Goal: Information Seeking & Learning: Learn about a topic

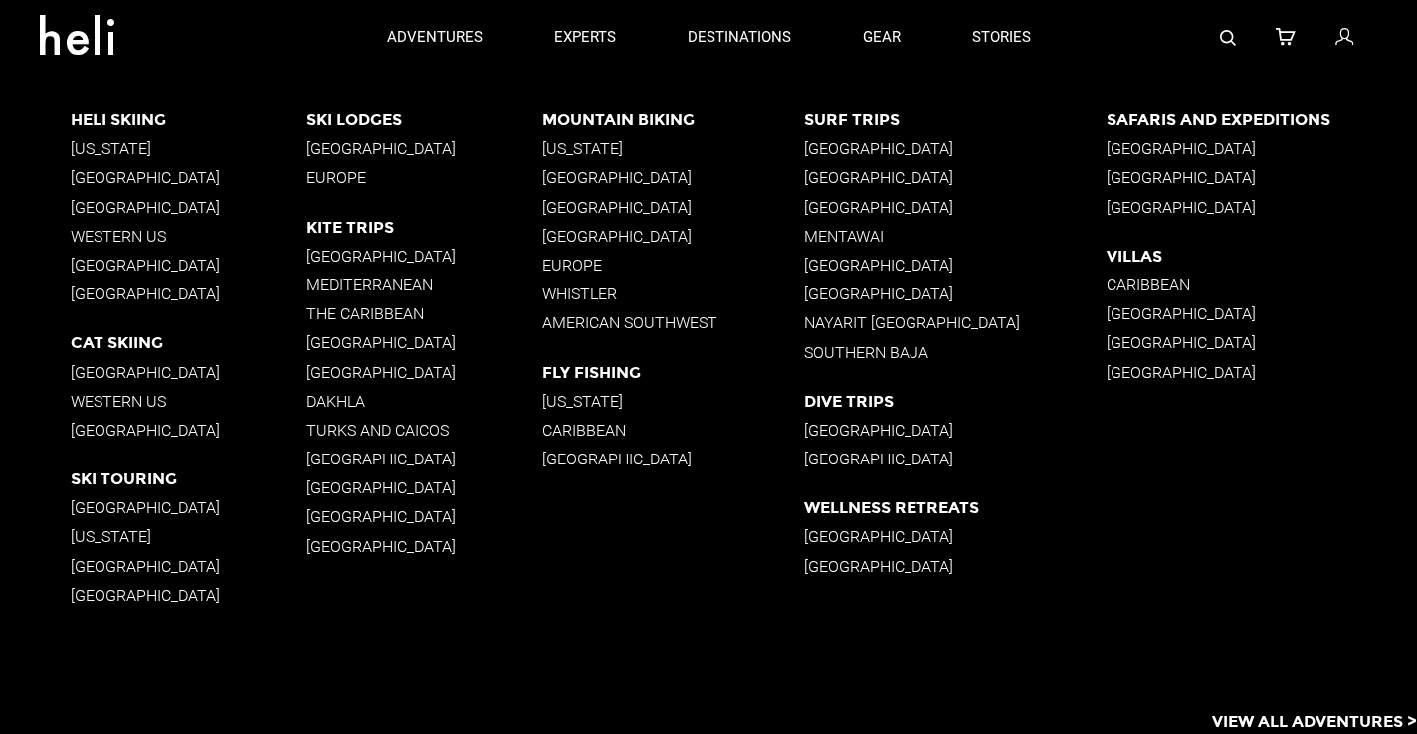
click at [632, 206] on p "[GEOGRAPHIC_DATA]" at bounding box center [673, 207] width 262 height 19
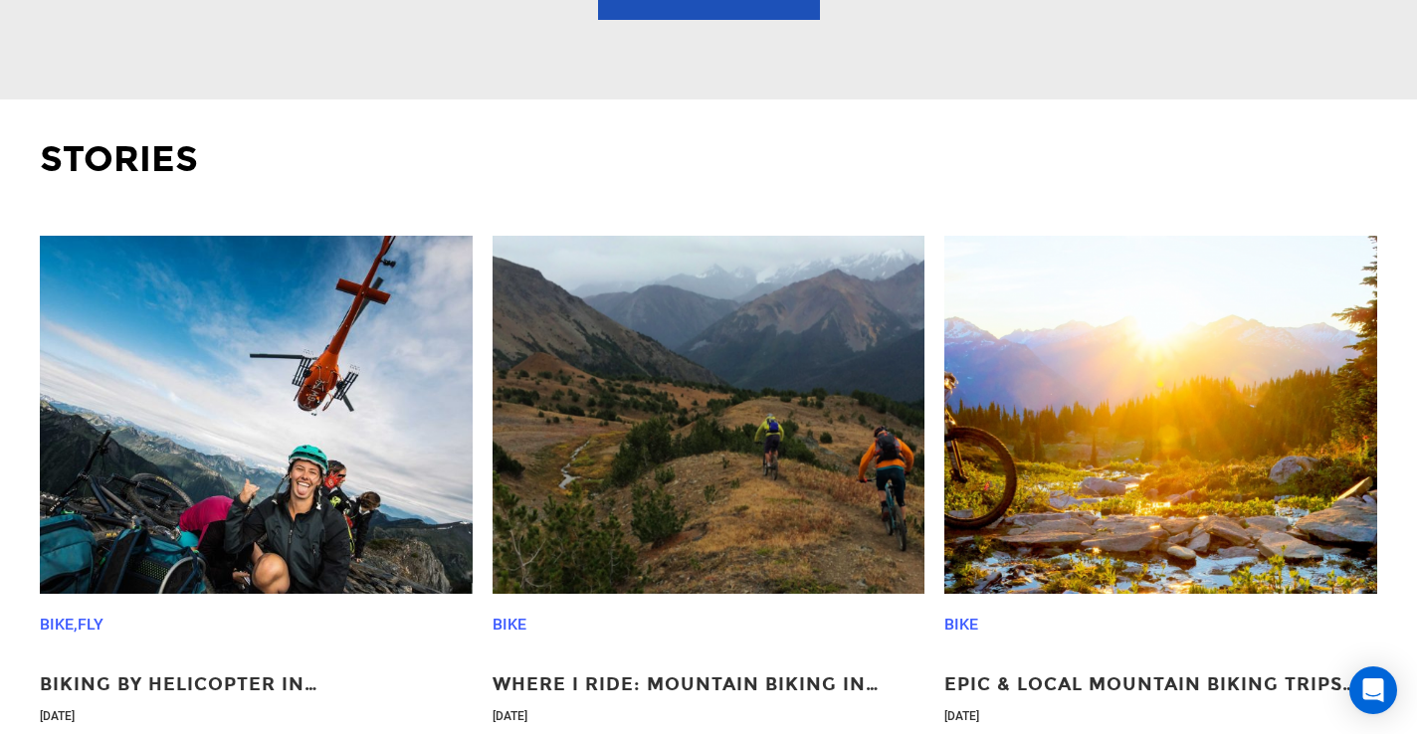
scroll to position [3022, 0]
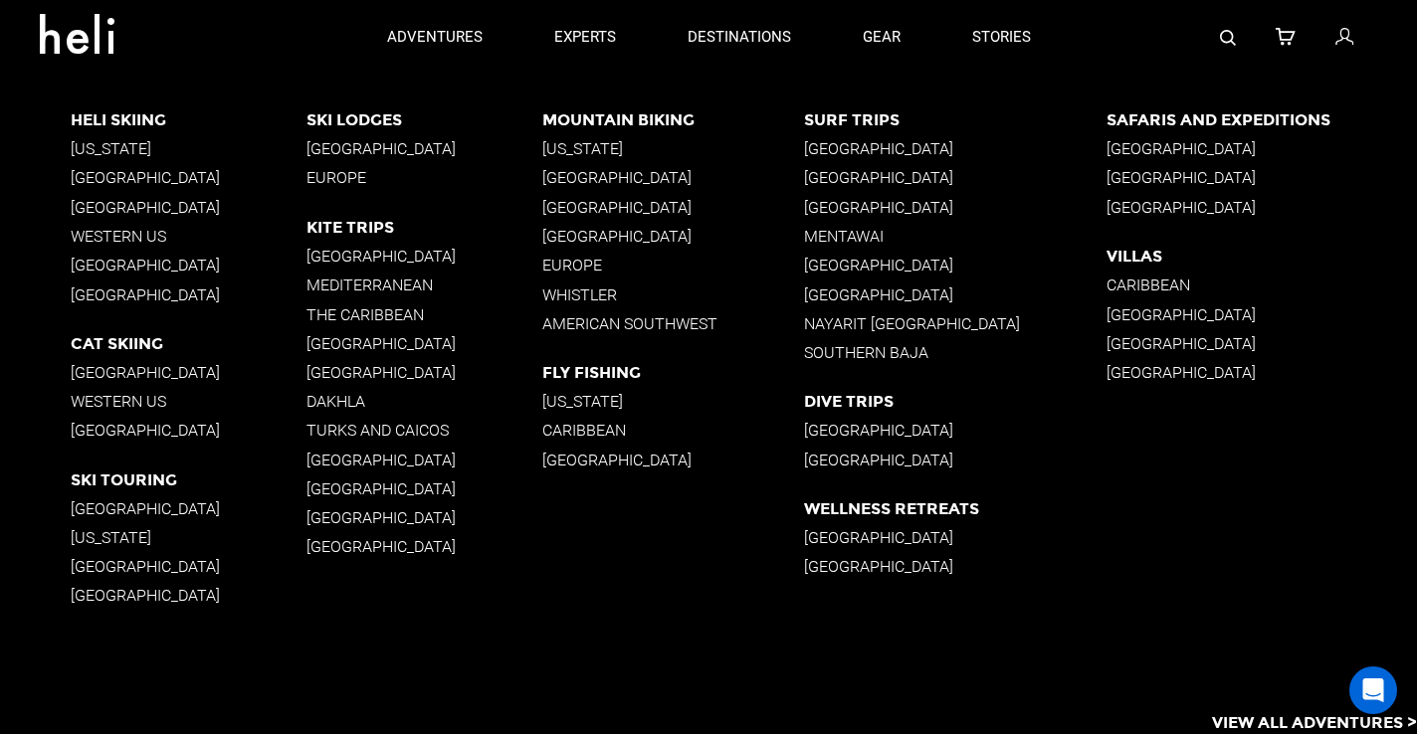
click at [600, 295] on p "Whistler" at bounding box center [673, 294] width 262 height 19
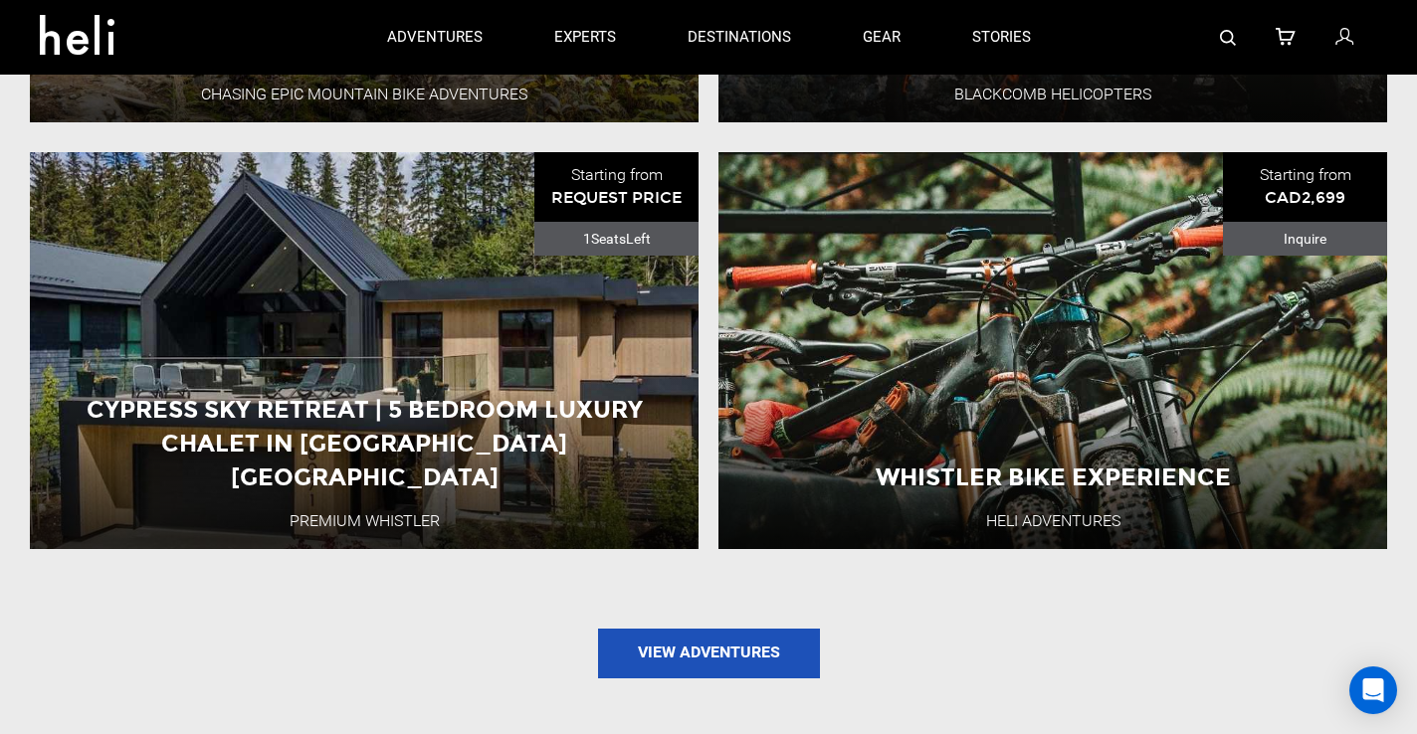
scroll to position [2310, 0]
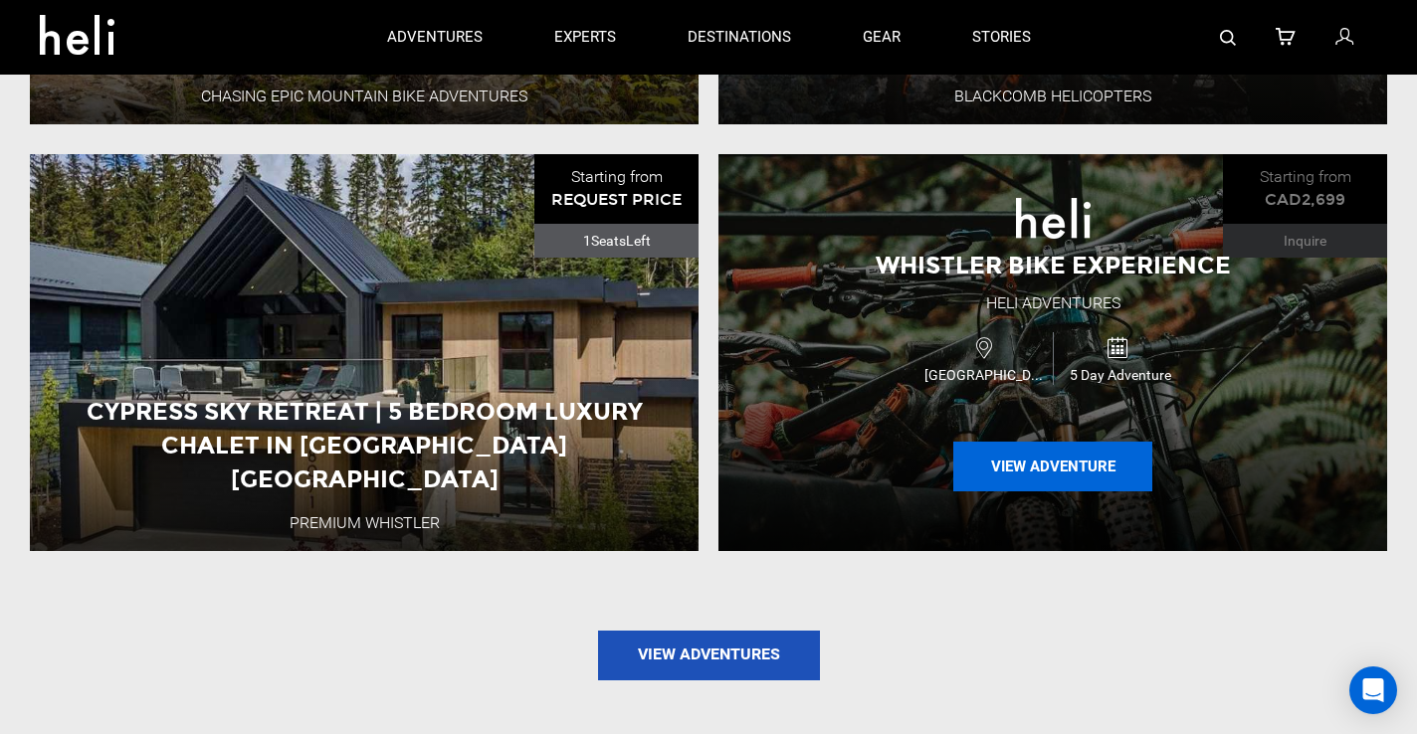
click at [1054, 475] on button "View Adventure" at bounding box center [1052, 467] width 199 height 50
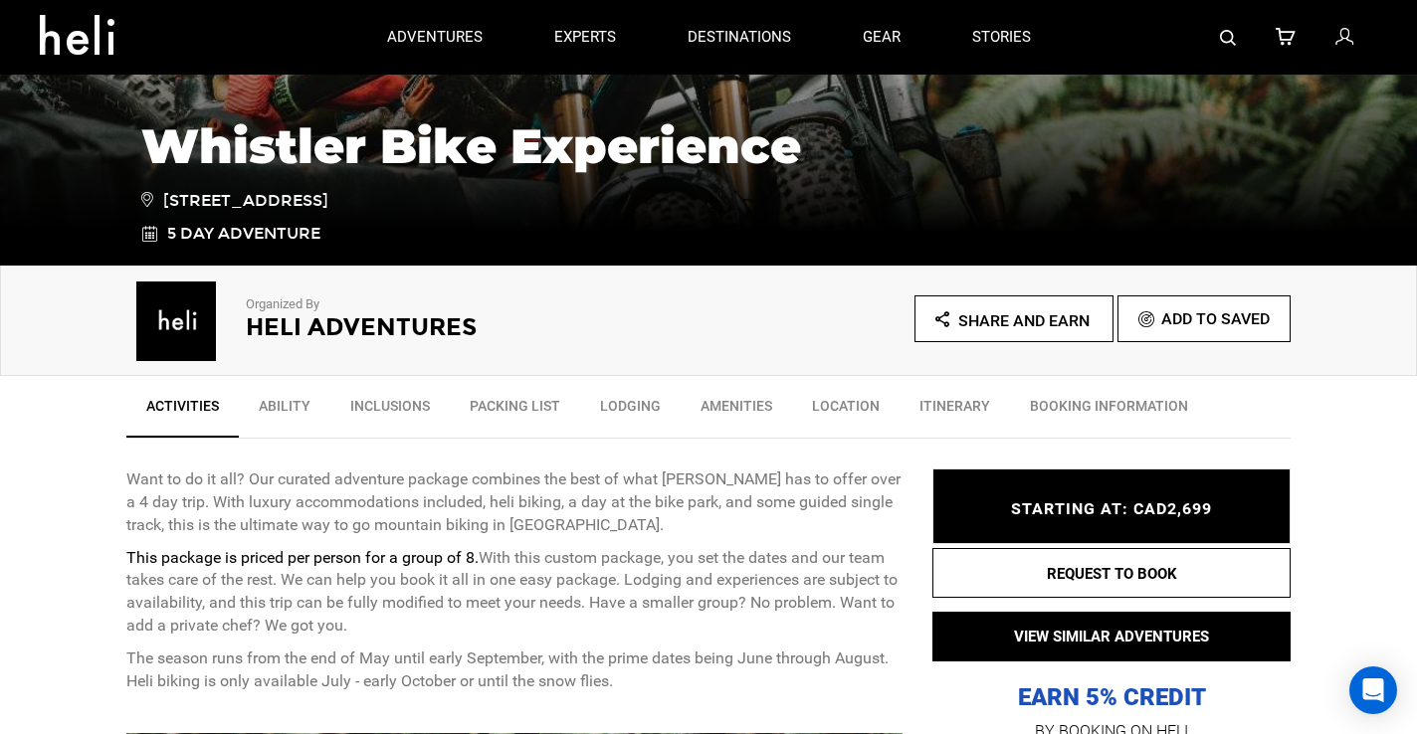
scroll to position [340, 0]
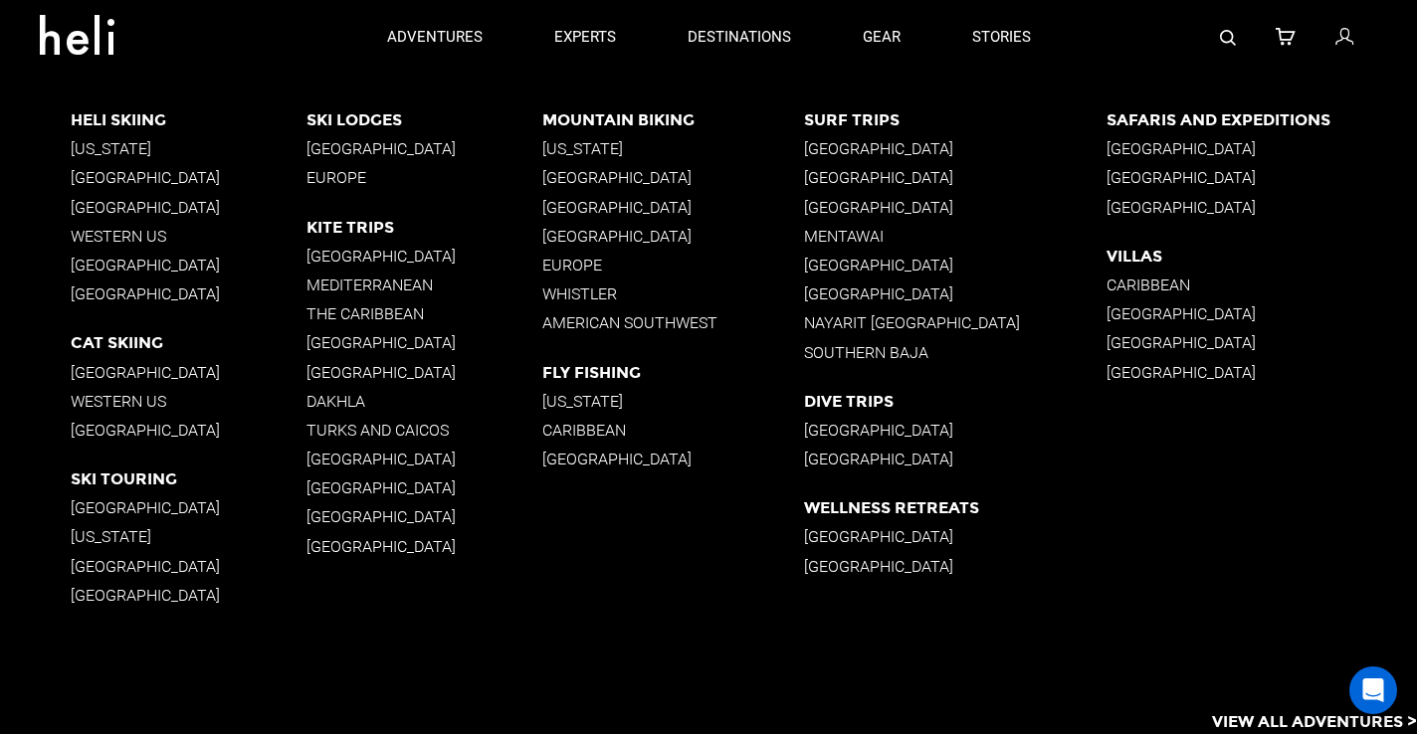
click at [865, 146] on p "[GEOGRAPHIC_DATA]" at bounding box center [955, 148] width 302 height 19
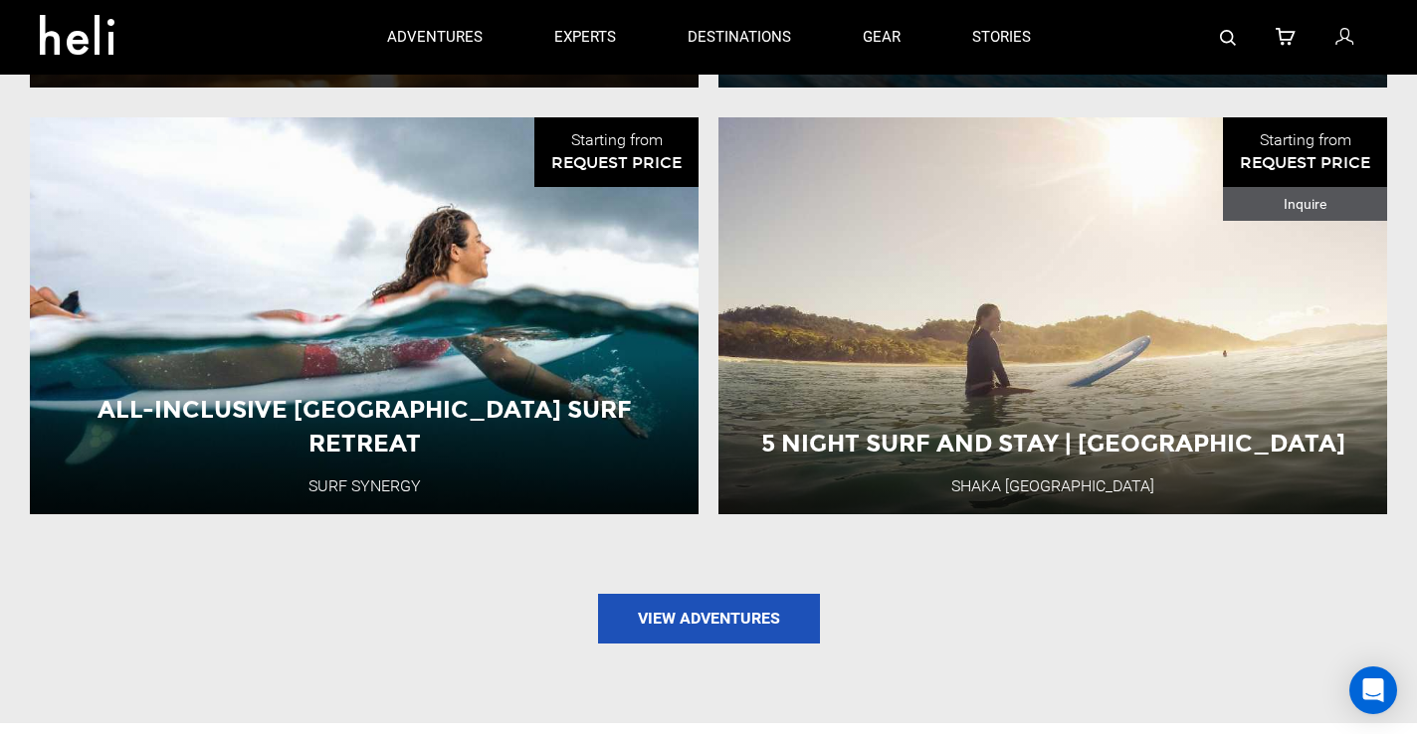
scroll to position [1930, 0]
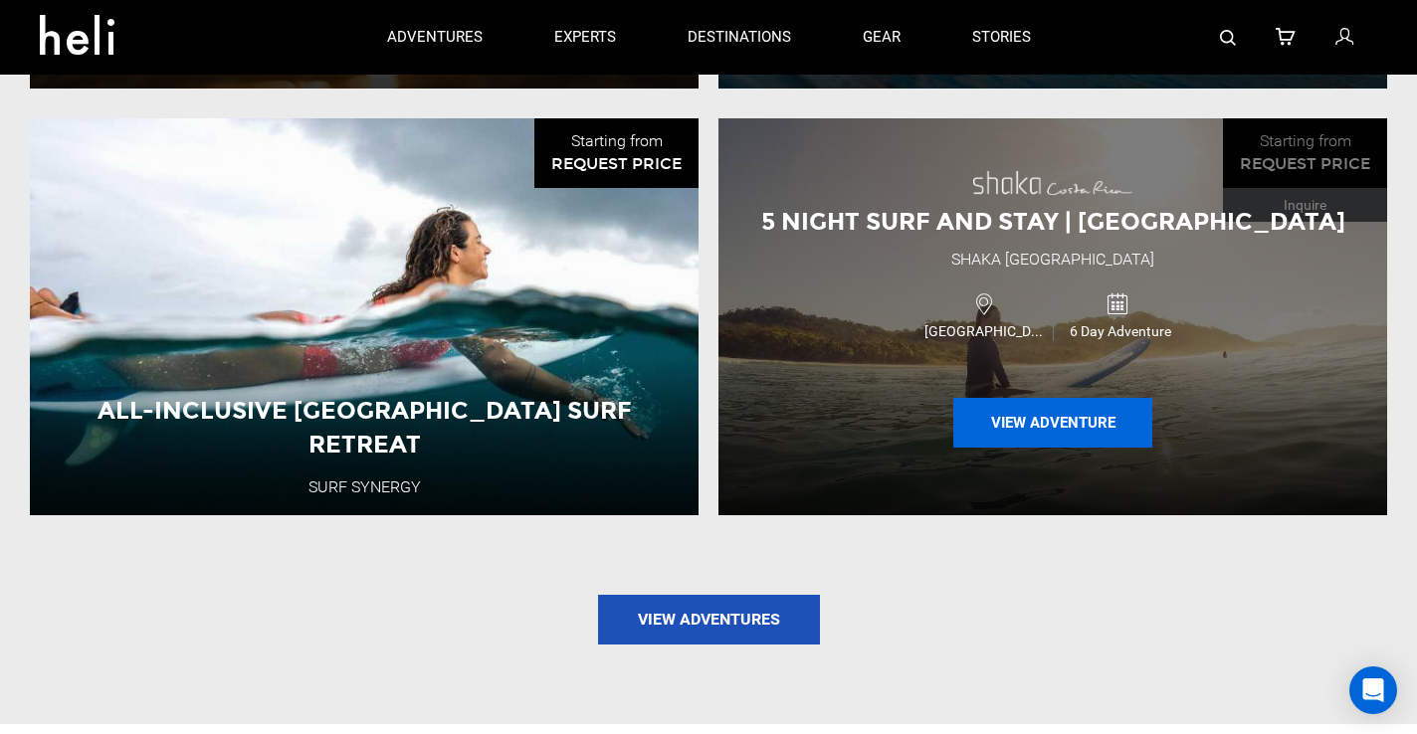
click at [1064, 430] on button "View Adventure" at bounding box center [1052, 423] width 199 height 50
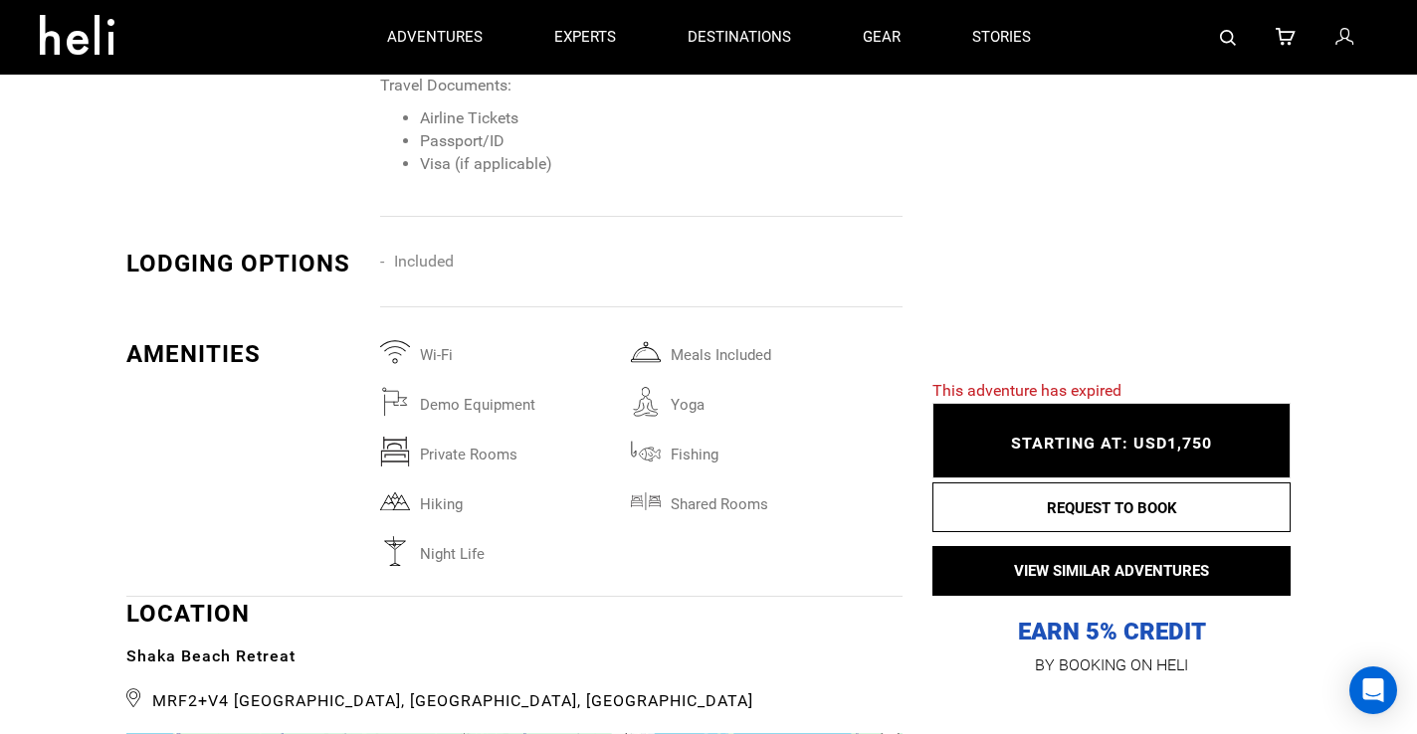
scroll to position [3281, 0]
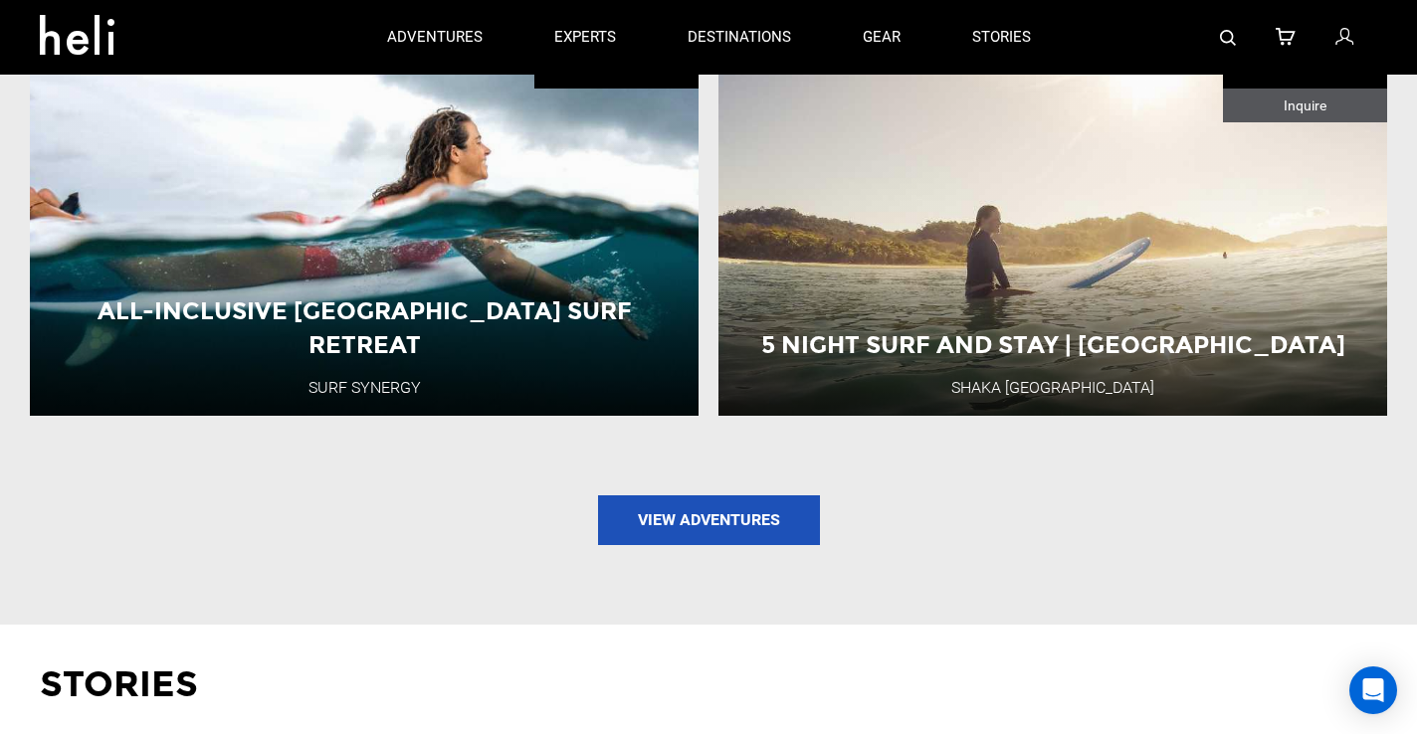
scroll to position [2007, 0]
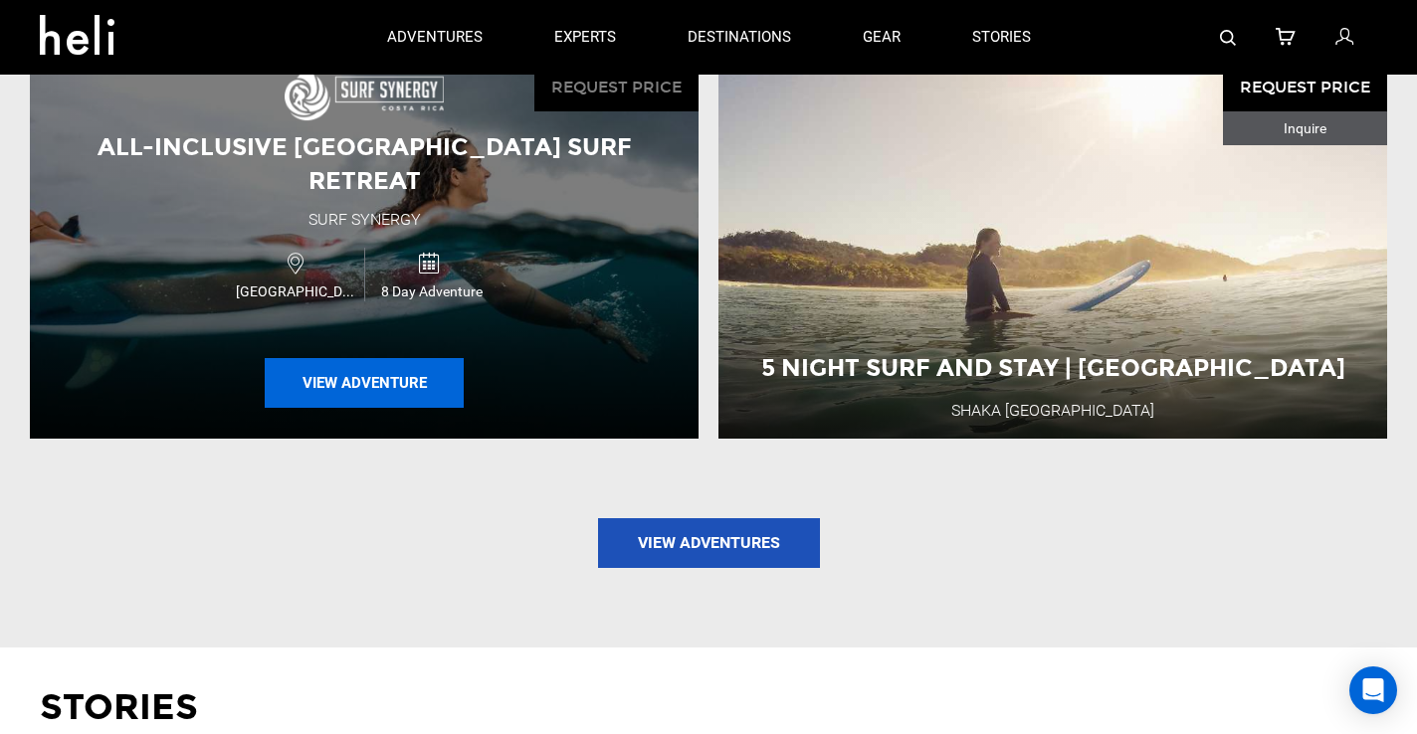
click at [374, 369] on button "View Adventure" at bounding box center [364, 383] width 199 height 50
